Goal: Information Seeking & Learning: Learn about a topic

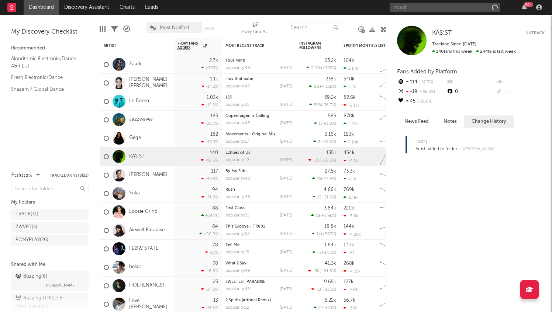
type input "nowifi"
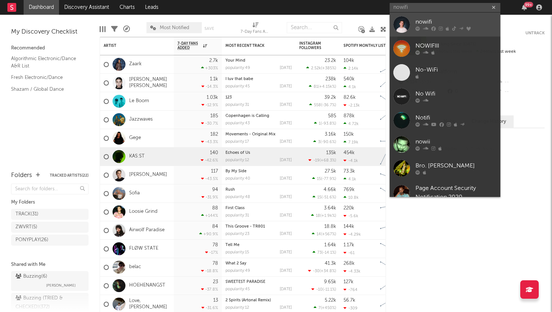
click at [439, 17] on link "nowifi" at bounding box center [445, 25] width 111 height 24
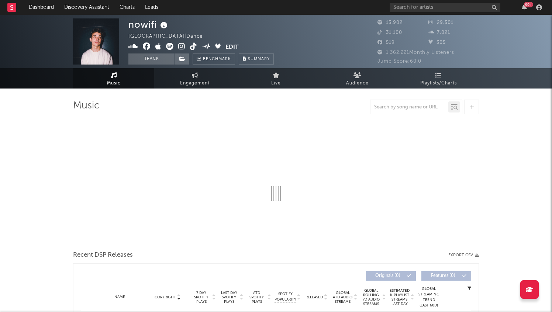
select select "6m"
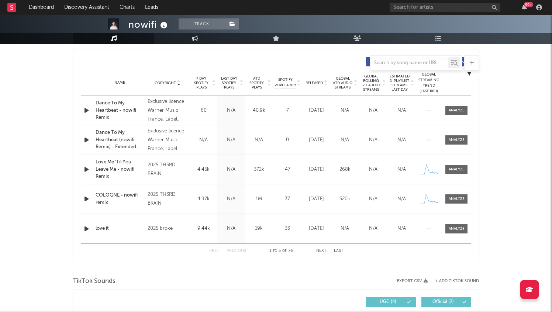
scroll to position [272, 0]
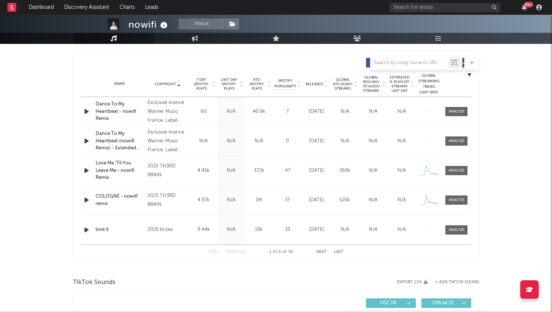
click at [168, 84] on span "Copyright" at bounding box center [165, 84] width 21 height 4
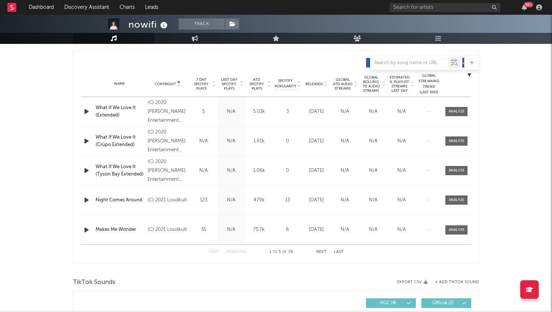
click at [168, 84] on span "Copyright" at bounding box center [165, 84] width 21 height 4
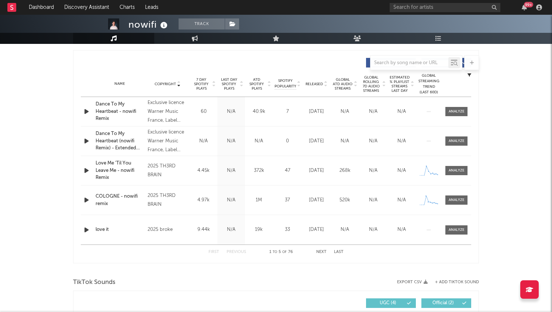
click at [315, 83] on span "Released" at bounding box center [314, 84] width 17 height 4
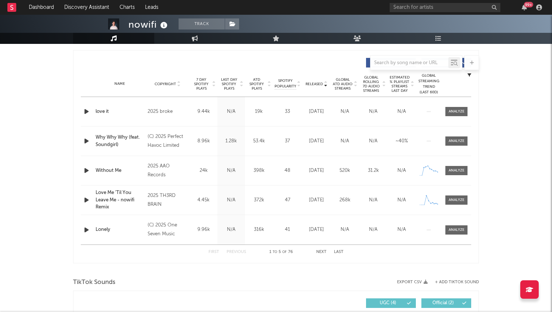
click at [322, 251] on button "Next" at bounding box center [321, 252] width 10 height 4
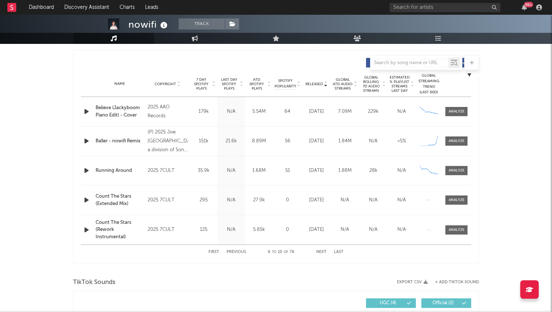
click at [238, 251] on button "Previous" at bounding box center [237, 252] width 20 height 4
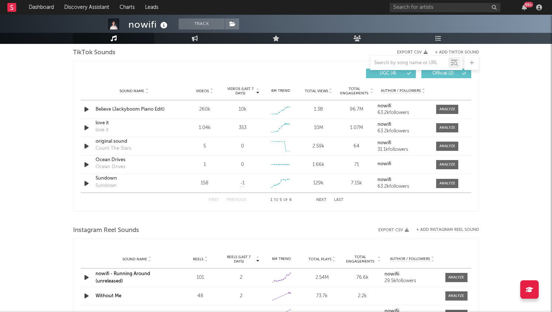
scroll to position [485, 0]
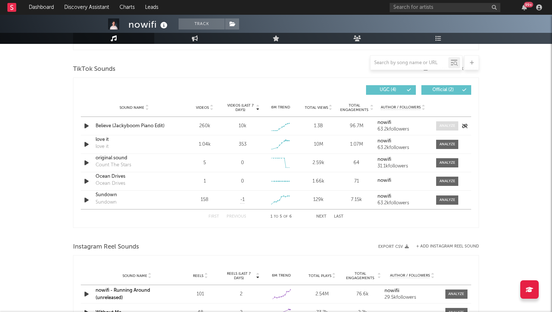
click at [449, 124] on div at bounding box center [448, 126] width 16 height 6
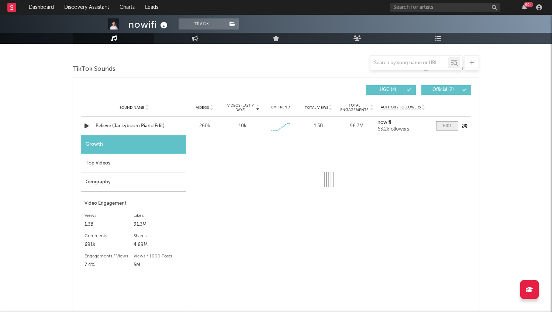
select select "1w"
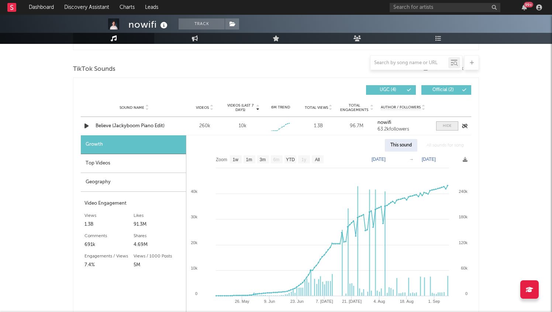
click at [449, 124] on div at bounding box center [447, 126] width 9 height 6
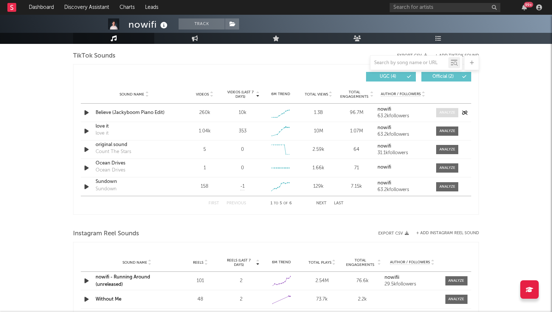
scroll to position [505, 0]
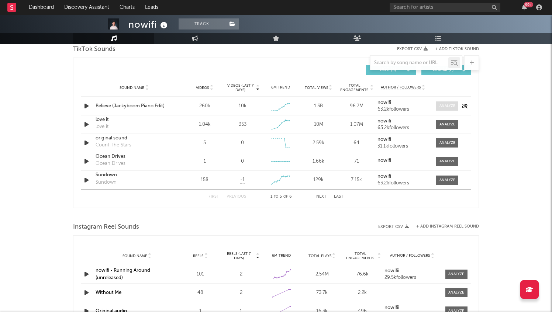
click at [449, 124] on div at bounding box center [448, 125] width 16 height 6
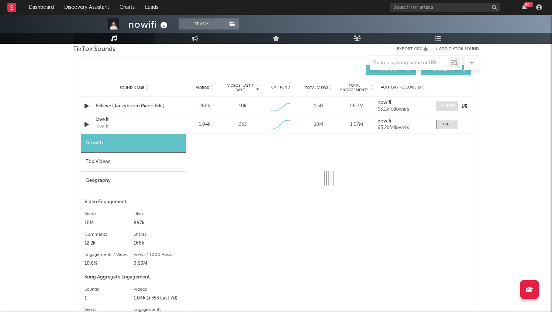
select select "1w"
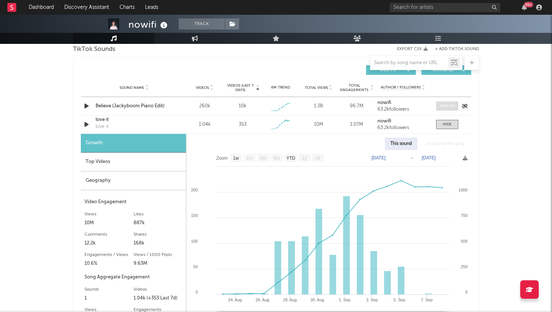
click at [449, 124] on div at bounding box center [447, 125] width 9 height 6
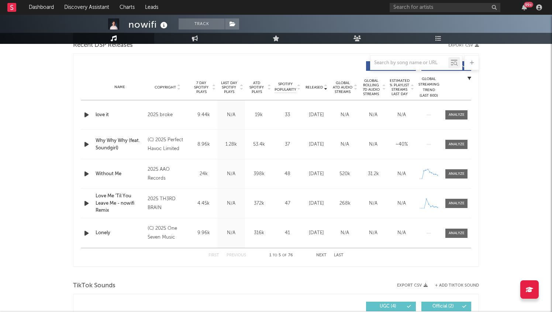
scroll to position [267, 0]
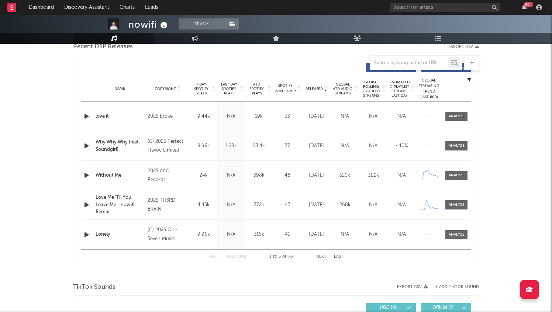
click at [84, 232] on icon "button" at bounding box center [87, 234] width 8 height 9
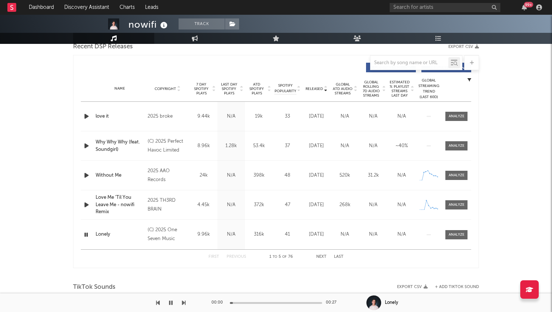
click at [259, 301] on div "00:00 00:27" at bounding box center [276, 303] width 129 height 18
click at [259, 304] on div "00:01 00:27" at bounding box center [276, 303] width 129 height 18
click at [258, 303] on div at bounding box center [276, 303] width 92 height 2
click at [172, 304] on icon "button" at bounding box center [171, 303] width 4 height 6
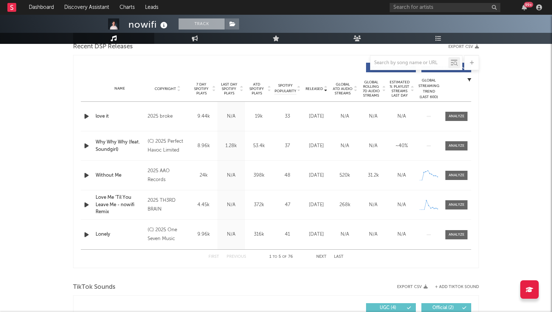
click at [212, 19] on button "Track" at bounding box center [202, 23] width 46 height 11
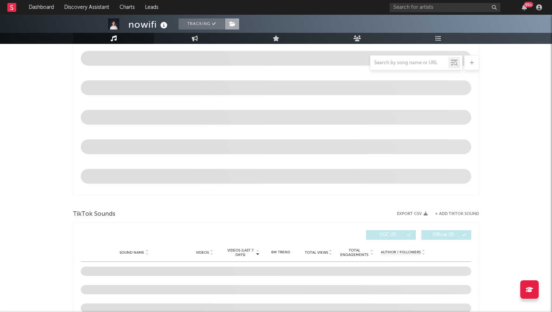
scroll to position [209, 0]
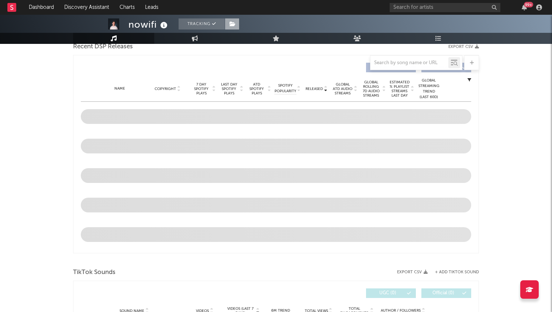
click at [239, 25] on span at bounding box center [232, 23] width 15 height 11
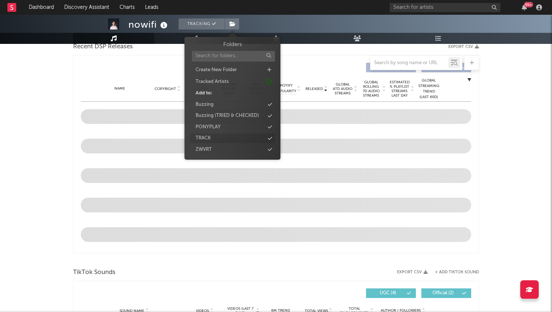
click at [245, 139] on div "TRACK" at bounding box center [232, 139] width 85 height 10
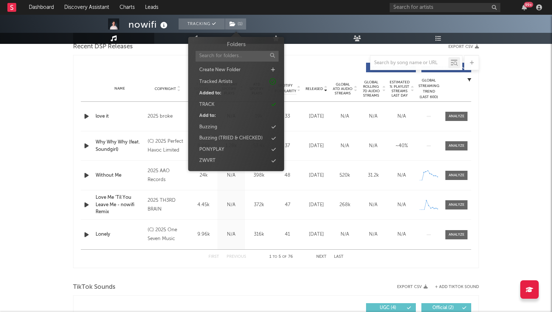
scroll to position [267, 0]
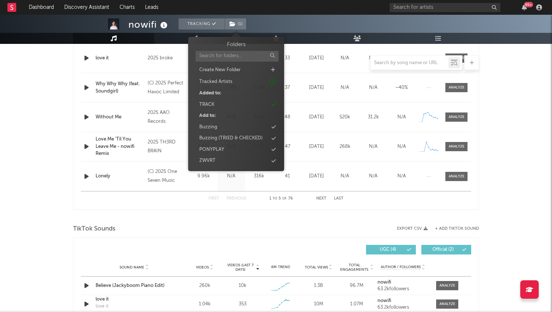
select select "6m"
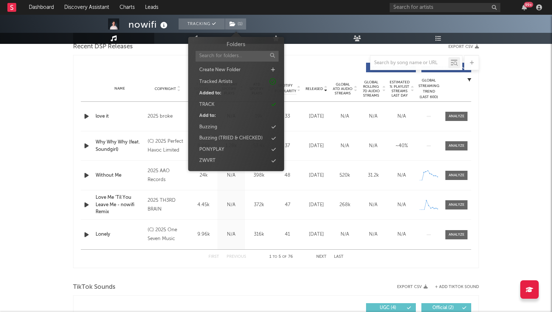
click at [58, 74] on div "nowifi Tracking ( 1 ) [GEOGRAPHIC_DATA] | Dance Edit Tracking ( 1 ) Email Alert…" at bounding box center [276, 306] width 552 height 1116
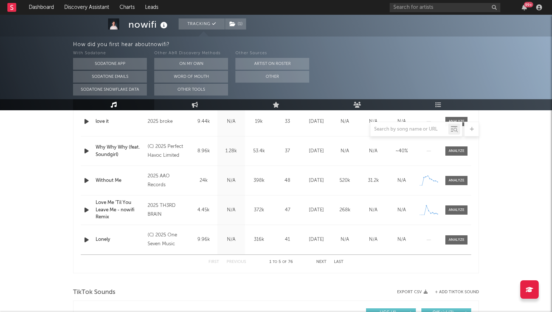
scroll to position [333, 0]
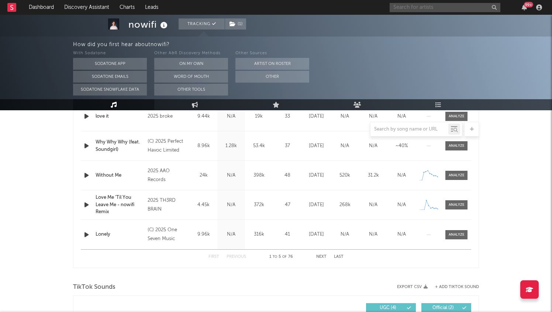
click at [427, 8] on input "text" at bounding box center [445, 7] width 111 height 9
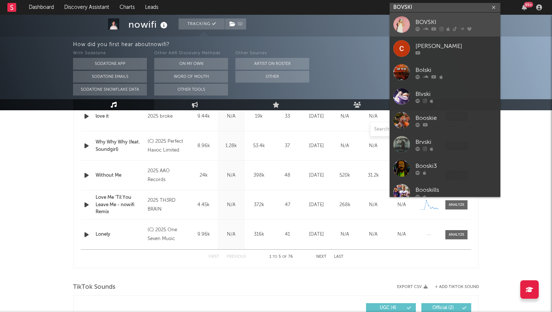
type input "BOVSKI"
click at [444, 20] on div "BOVSKI" at bounding box center [456, 22] width 81 height 9
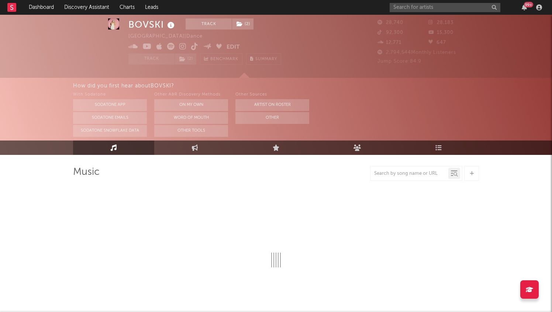
select select "6m"
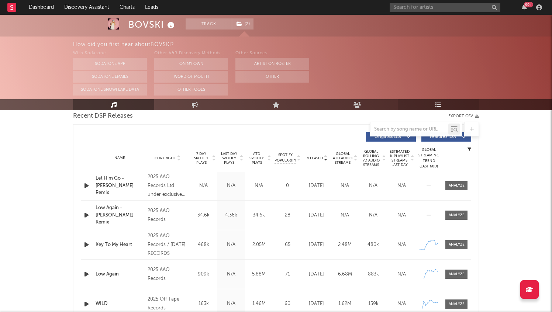
scroll to position [253, 0]
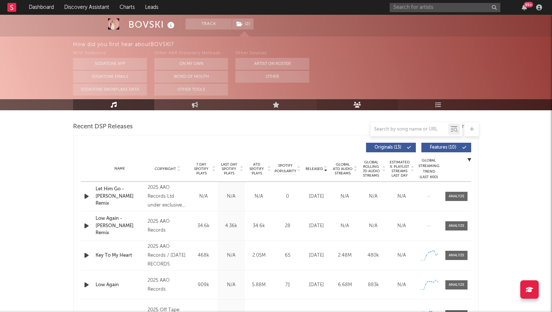
click at [355, 109] on link "Audience" at bounding box center [357, 104] width 81 height 11
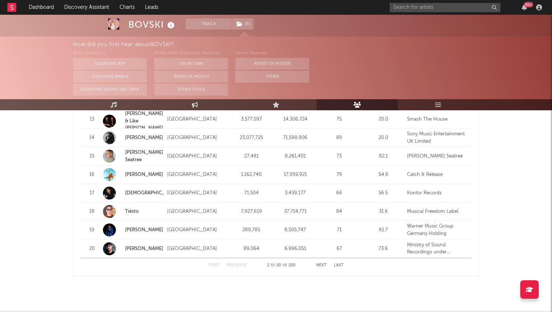
scroll to position [955, 0]
